Goal: Task Accomplishment & Management: Use online tool/utility

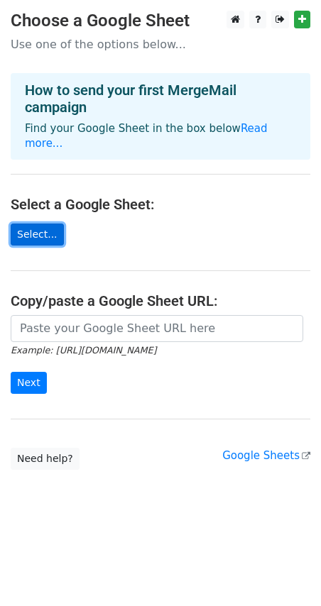
click at [35, 223] on link "Select..." at bounding box center [37, 234] width 53 height 22
click at [232, 127] on link "Read more..." at bounding box center [146, 136] width 243 height 28
click at [39, 223] on link "Select..." at bounding box center [37, 234] width 53 height 22
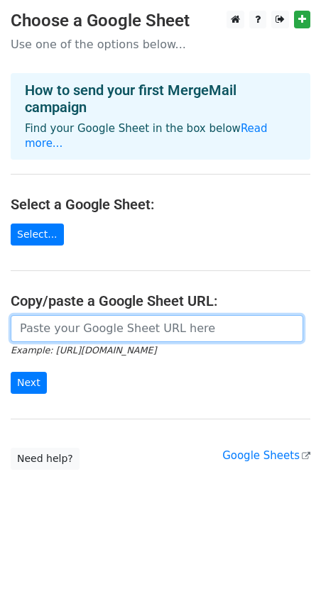
click at [78, 316] on input "url" at bounding box center [157, 328] width 292 height 27
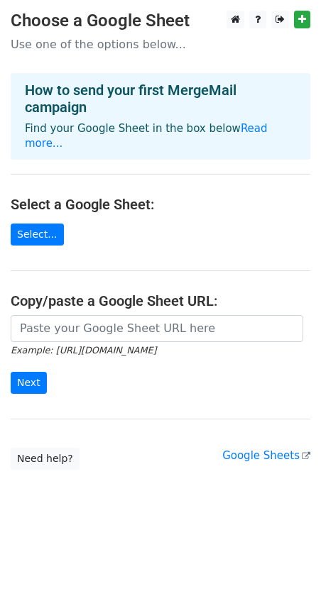
click at [118, 218] on main "Choose a Google Sheet Use one of the options below... How to send your first Me…" at bounding box center [160, 240] width 321 height 459
click at [41, 223] on link "Select..." at bounding box center [37, 234] width 53 height 22
click at [43, 225] on link "Select..." at bounding box center [37, 234] width 53 height 22
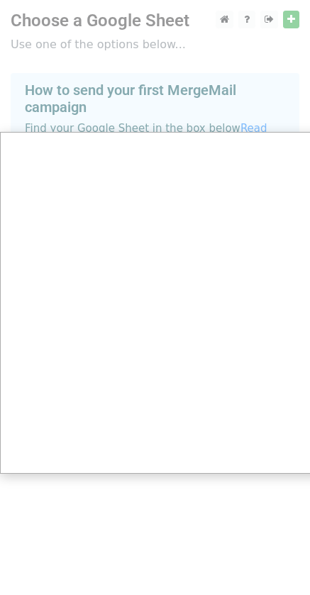
click at [189, 46] on div at bounding box center [160, 303] width 321 height 606
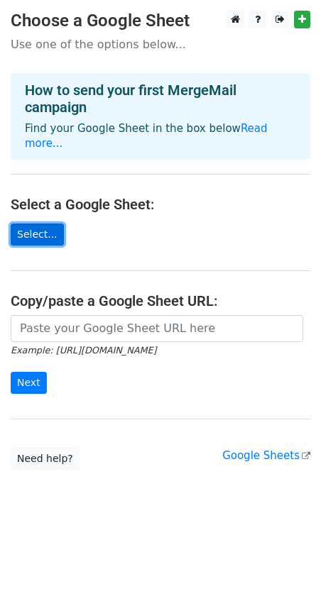
click at [43, 223] on link "Select..." at bounding box center [37, 234] width 53 height 22
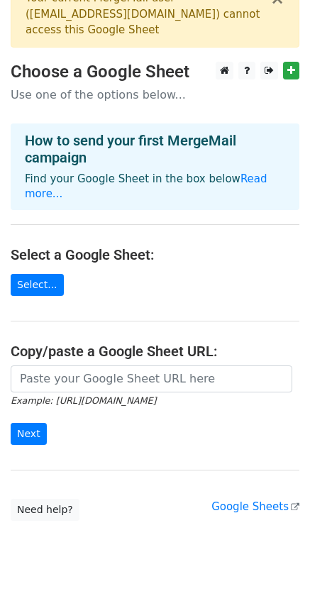
scroll to position [40, 0]
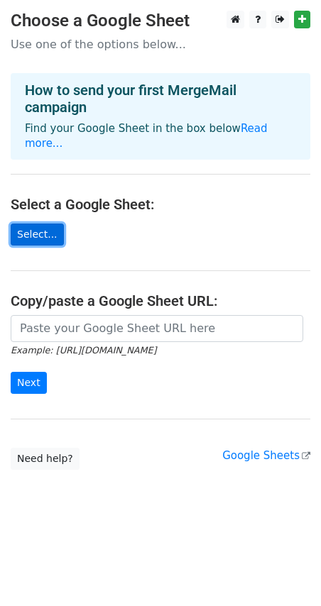
click at [38, 223] on link "Select..." at bounding box center [37, 234] width 53 height 22
click at [41, 223] on link "Select..." at bounding box center [37, 234] width 53 height 22
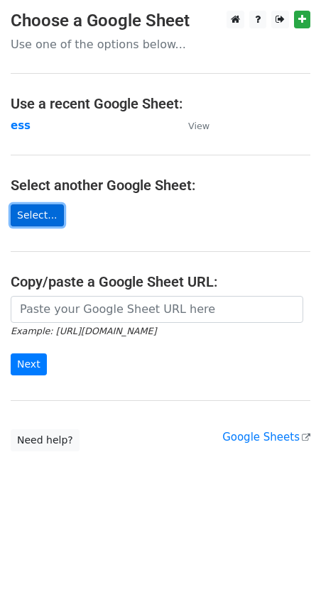
click at [35, 213] on link "Select..." at bounding box center [37, 215] width 53 height 22
click at [38, 214] on link "Select..." at bounding box center [37, 215] width 53 height 22
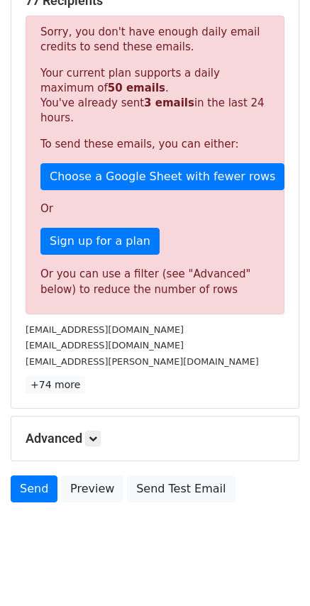
scroll to position [294, 0]
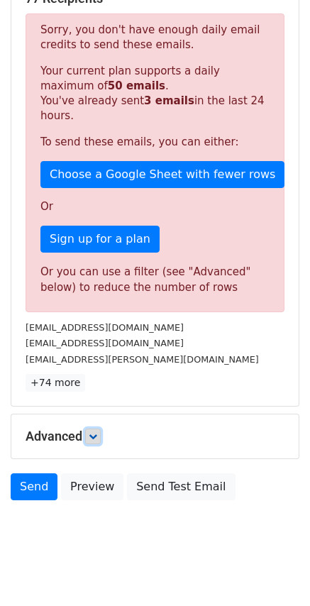
click at [93, 428] on link at bounding box center [93, 436] width 16 height 16
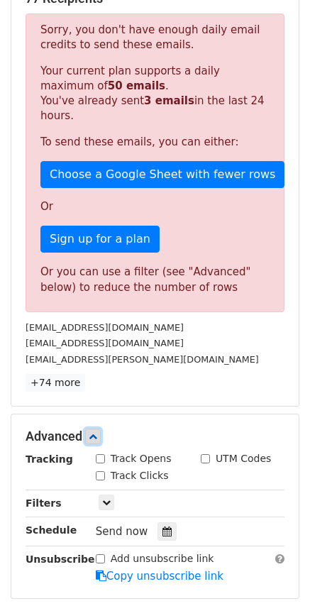
click at [93, 428] on link at bounding box center [93, 436] width 16 height 16
click at [93, 414] on div "Advanced Tracking Track Opens UTM Codes Track Clicks Filters Only include sprea…" at bounding box center [154, 506] width 287 height 184
click at [92, 432] on icon at bounding box center [93, 436] width 9 height 9
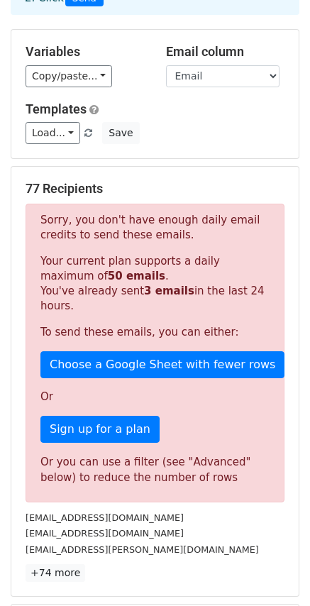
scroll to position [0, 0]
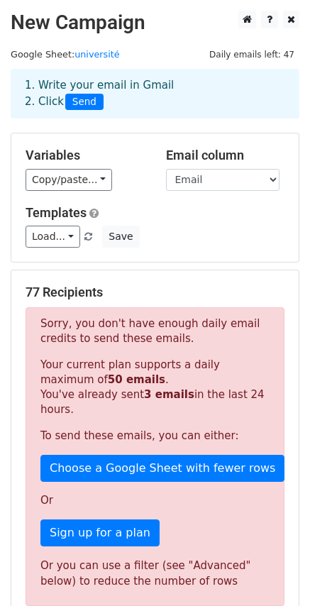
click at [257, 226] on div "Load... No templates saved Save" at bounding box center [155, 237] width 280 height 22
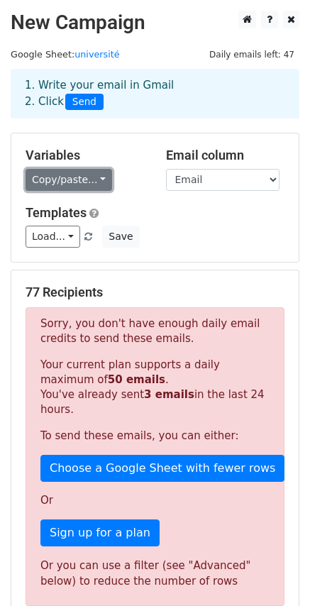
click at [96, 181] on link "Copy/paste..." at bounding box center [69, 180] width 87 height 22
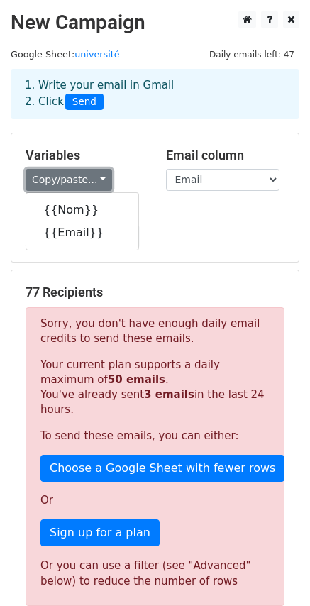
click at [96, 181] on link "Copy/paste..." at bounding box center [69, 180] width 87 height 22
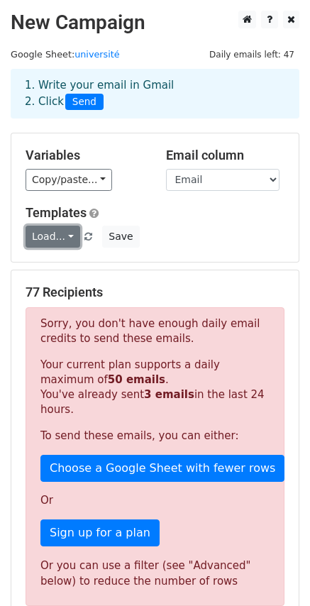
click at [62, 233] on link "Load..." at bounding box center [53, 237] width 55 height 22
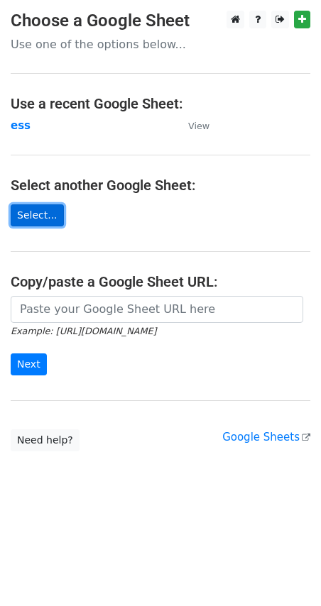
click at [40, 218] on link "Select..." at bounding box center [37, 215] width 53 height 22
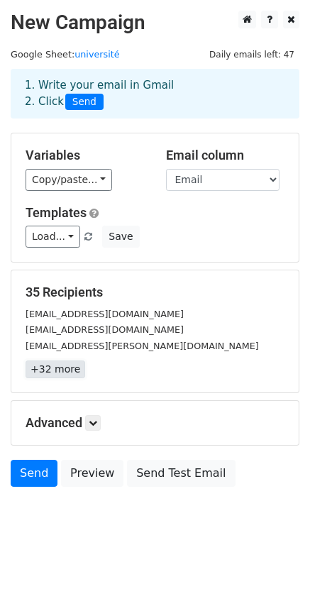
click at [50, 369] on link "+32 more" at bounding box center [56, 369] width 60 height 18
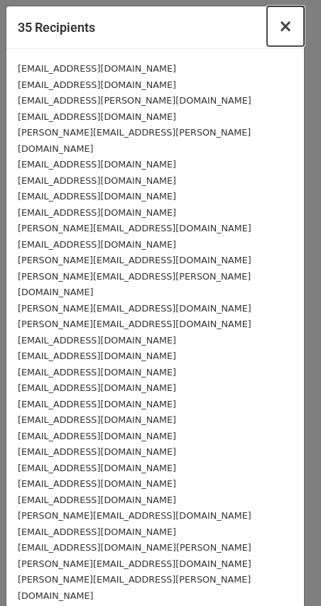
click at [278, 26] on span "×" at bounding box center [285, 26] width 14 height 20
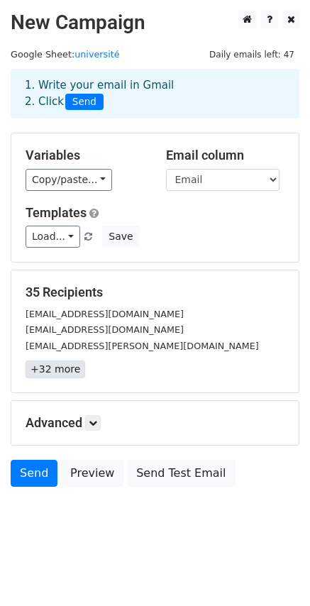
click at [62, 368] on link "+32 more" at bounding box center [56, 369] width 60 height 18
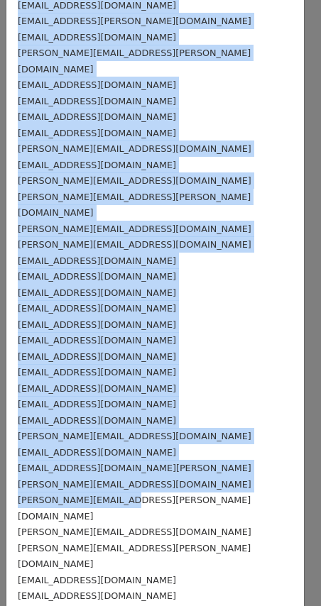
scroll to position [82, 0]
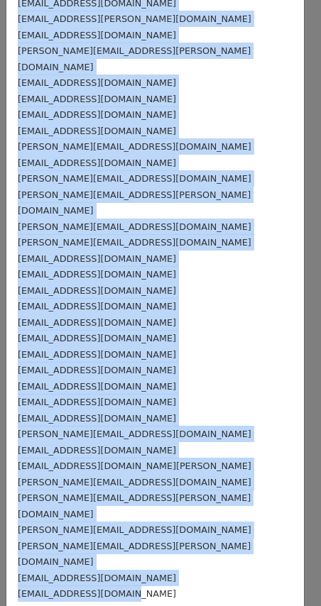
drag, startPoint x: 18, startPoint y: 70, endPoint x: 121, endPoint y: 532, distance: 473.6
click at [121, 532] on div "sciences-licence-informatique@univ-amu.fr severine.fratani@univ-amu.fr corentin…" at bounding box center [154, 290] width 297 height 646
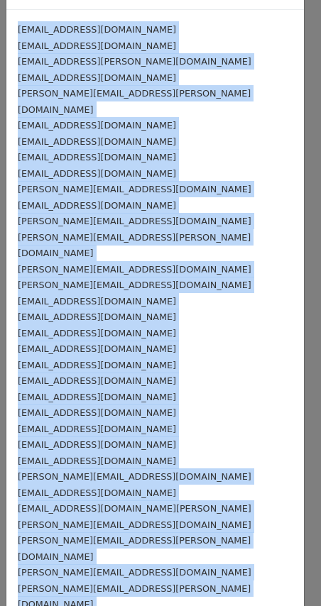
scroll to position [0, 0]
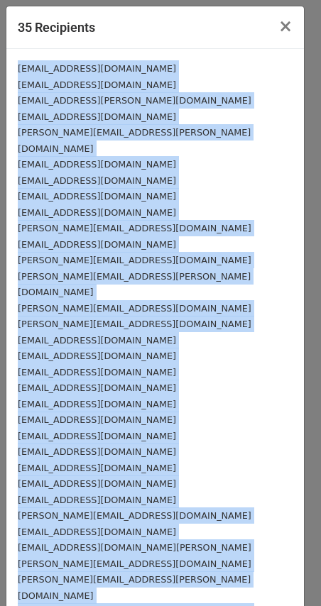
click at [48, 68] on small "sciences-licence-informatique@univ-amu.fr" at bounding box center [97, 68] width 158 height 11
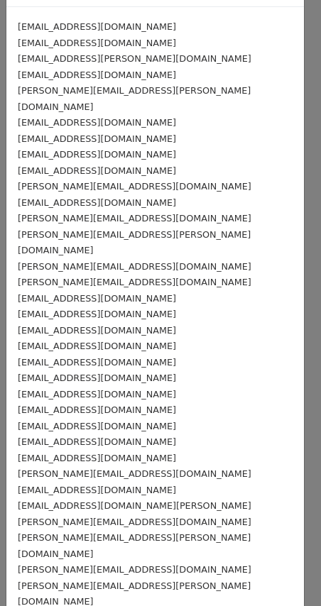
scroll to position [82, 0]
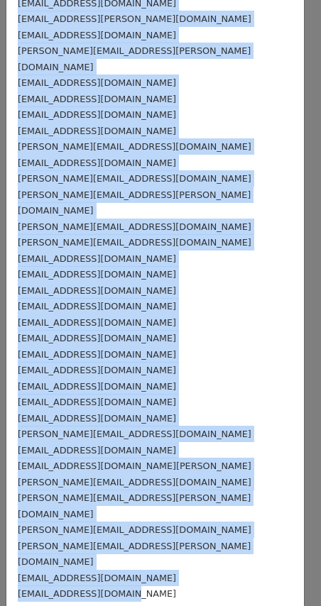
drag, startPoint x: 18, startPoint y: 70, endPoint x: 136, endPoint y: 525, distance: 470.4
click at [141, 527] on div "sciences-licence-informatique@univ-amu.fr severine.fratani@univ-amu.fr corentin…" at bounding box center [154, 290] width 297 height 646
copy div "sciences-licence-informatique@univ-amu.fr severine.fratani@univ-amu.fr corentin…"
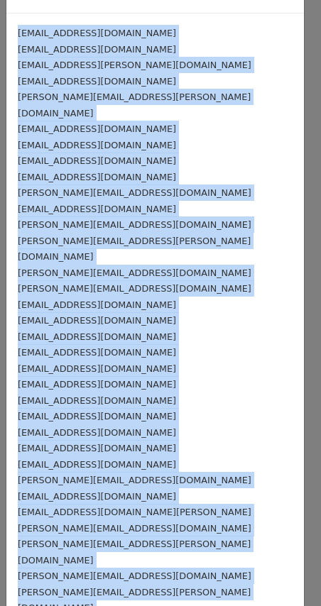
scroll to position [0, 0]
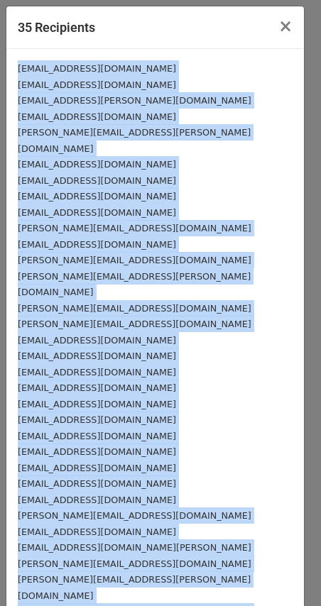
click at [184, 316] on div "laurent.lemarchand@univ-brest.fr" at bounding box center [155, 324] width 275 height 16
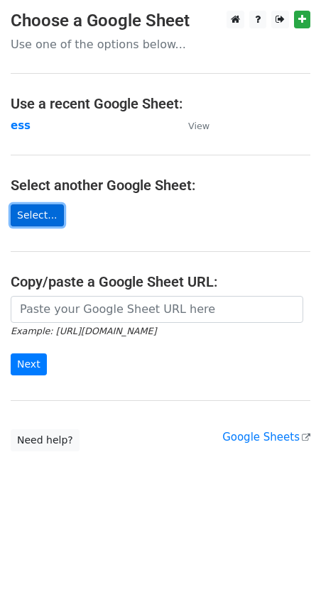
click at [38, 216] on link "Select..." at bounding box center [37, 215] width 53 height 22
click at [26, 211] on link "Select..." at bounding box center [37, 215] width 53 height 22
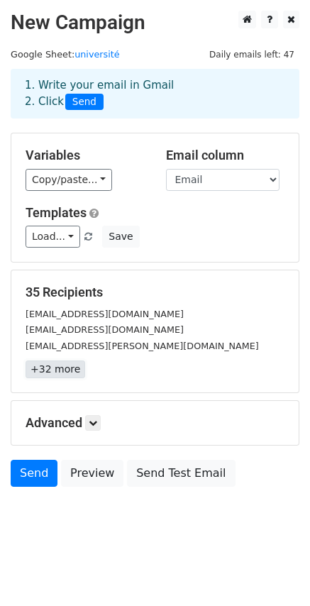
click at [60, 370] on link "+32 more" at bounding box center [56, 369] width 60 height 18
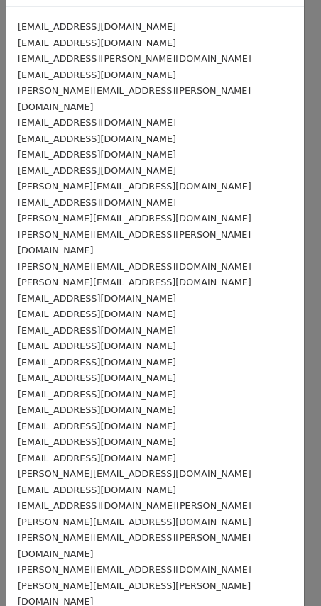
scroll to position [82, 0]
